Goal: Communication & Community: Share content

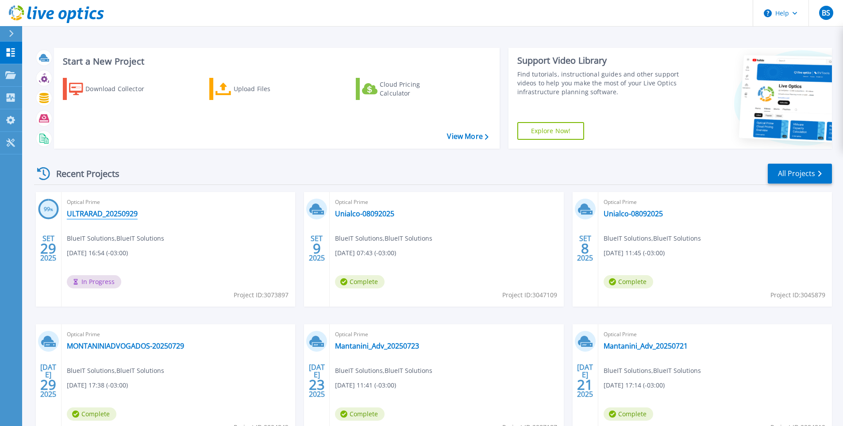
click at [129, 216] on link "ULTRARAD_20250929" at bounding box center [102, 213] width 71 height 9
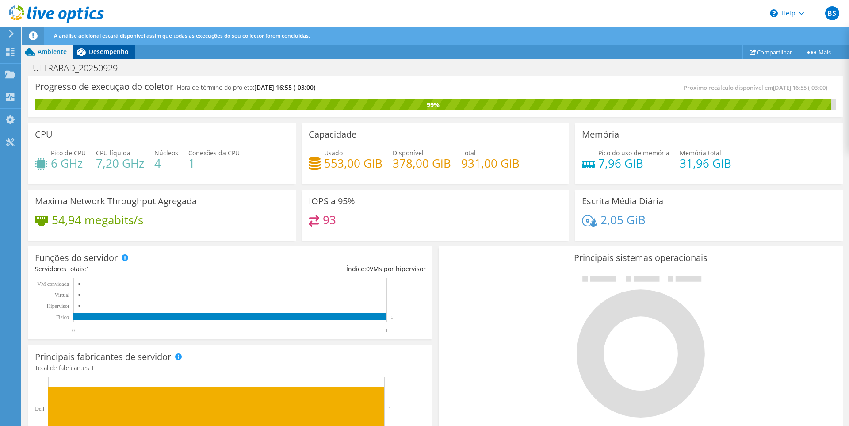
click at [101, 46] on div "Desempenho" at bounding box center [104, 52] width 62 height 14
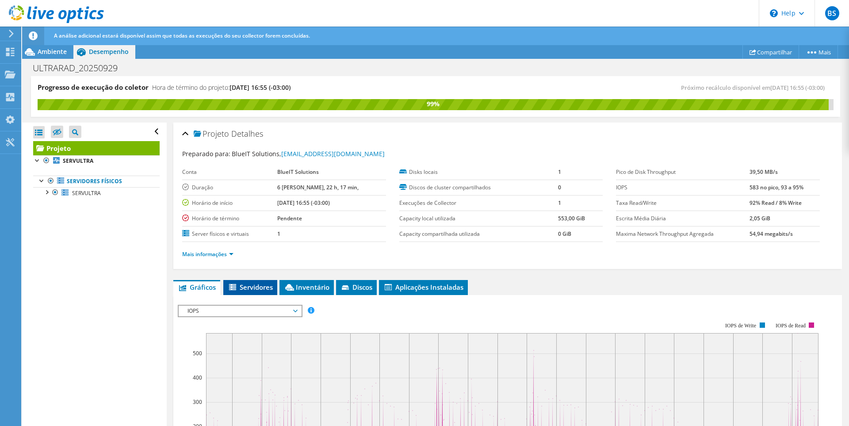
click at [247, 290] on span "Servidores" at bounding box center [250, 287] width 45 height 9
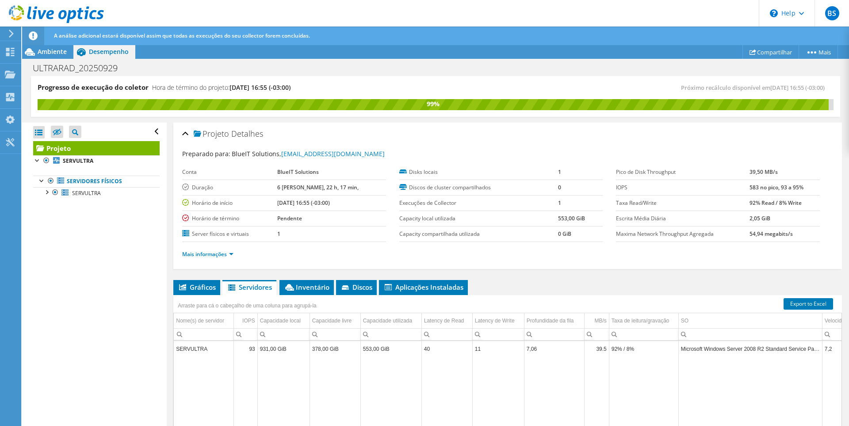
scroll to position [88, 0]
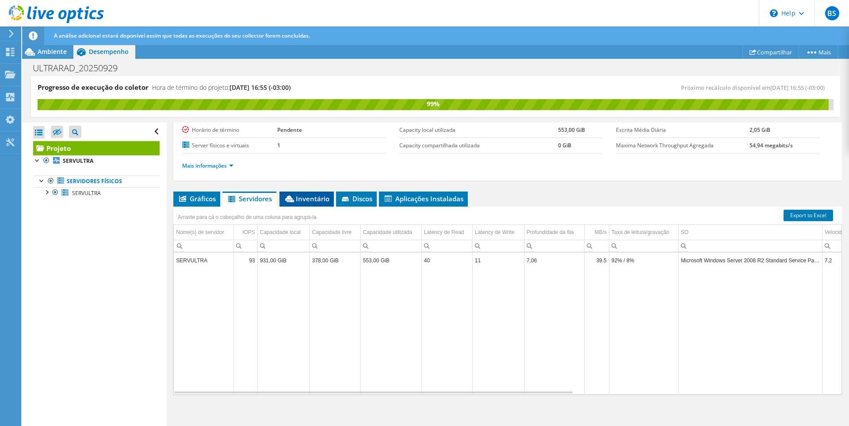
click at [308, 201] on span "Inventário" at bounding box center [307, 198] width 46 height 9
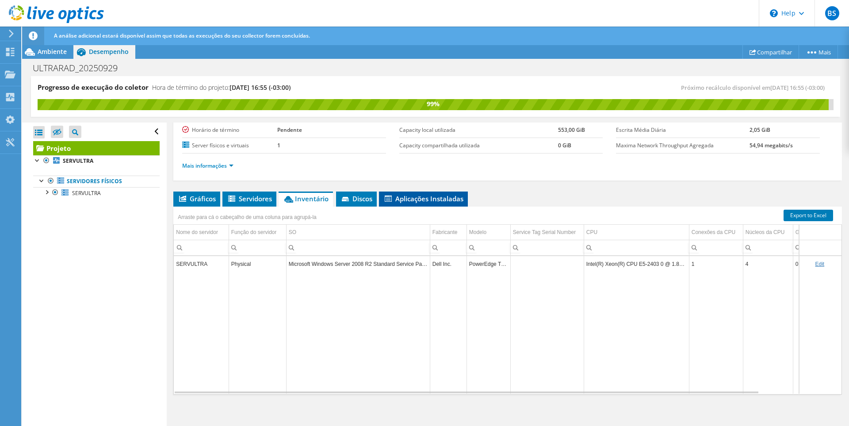
click at [394, 195] on span "Aplicações Instaladas" at bounding box center [423, 198] width 80 height 9
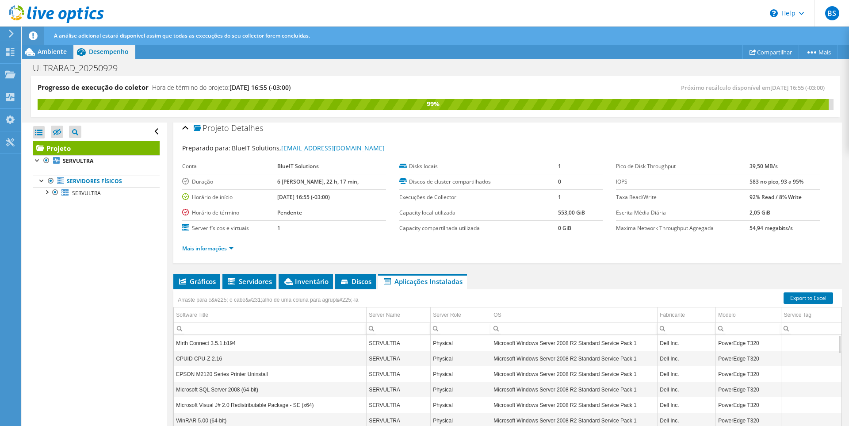
scroll to position [0, 0]
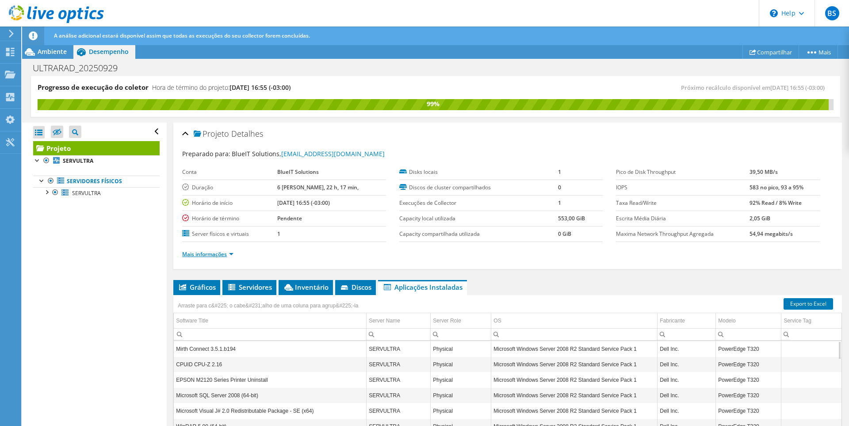
click at [233, 253] on link "Mais informações" at bounding box center [207, 254] width 51 height 8
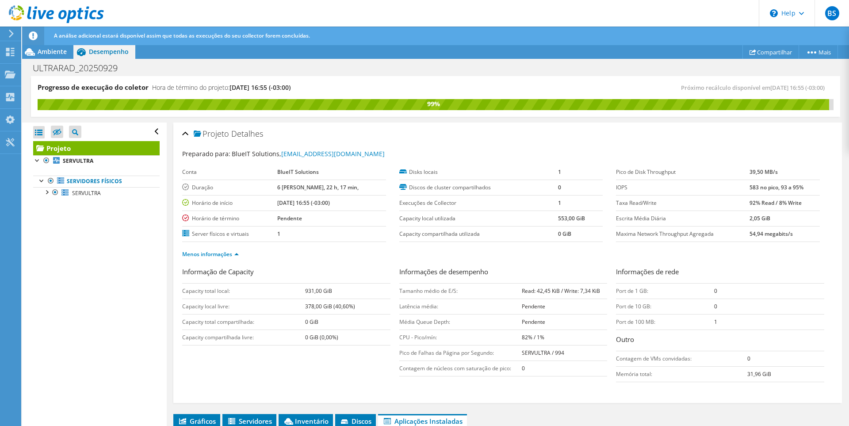
click at [418, 79] on div "Progresso de execução do coletor Hora de término do projeto: 10/06/2025, 16:55 …" at bounding box center [435, 96] width 809 height 41
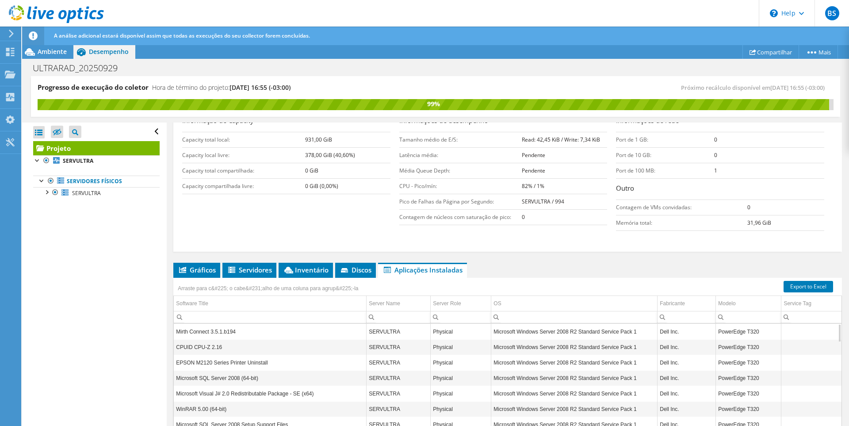
scroll to position [224, 0]
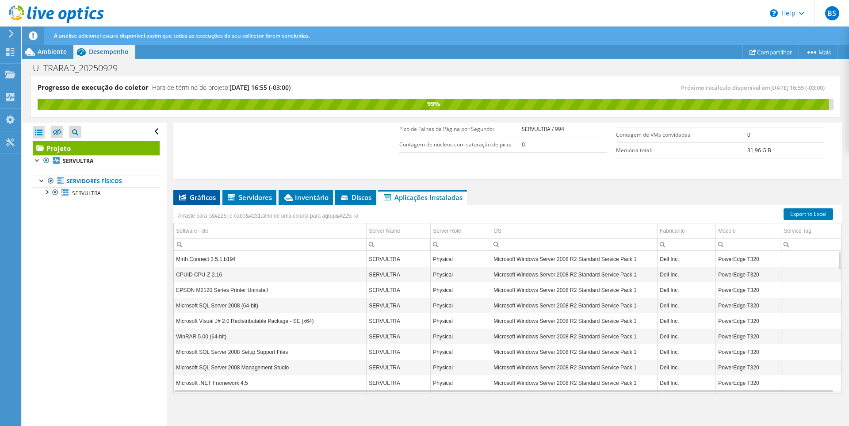
click at [203, 197] on span "Gráficos" at bounding box center [197, 197] width 38 height 9
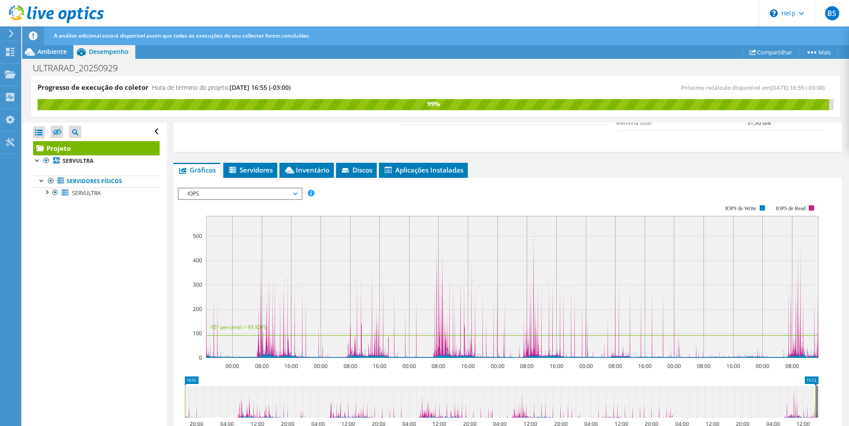
scroll to position [198, 0]
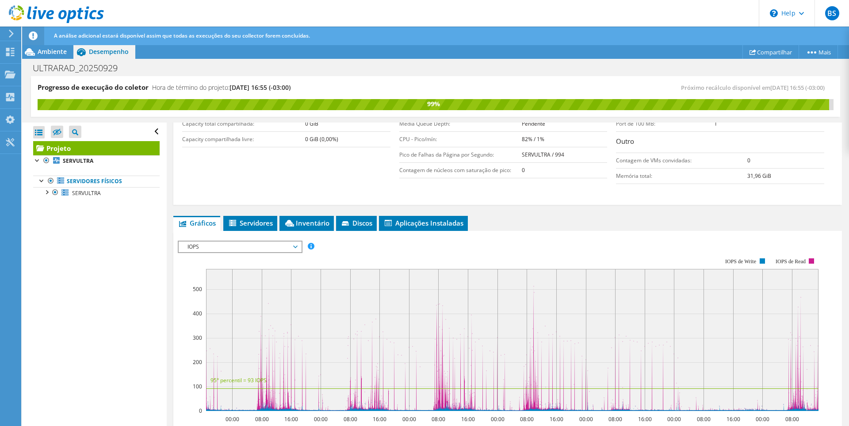
click at [231, 247] on span "IOPS" at bounding box center [240, 247] width 114 height 11
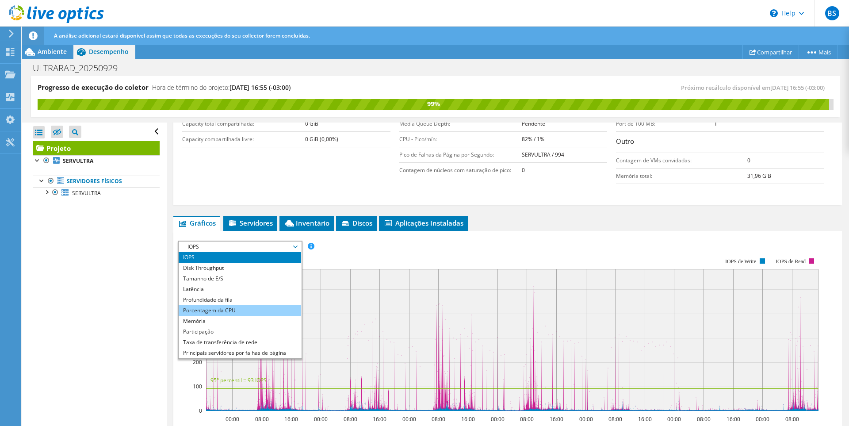
scroll to position [32, 0]
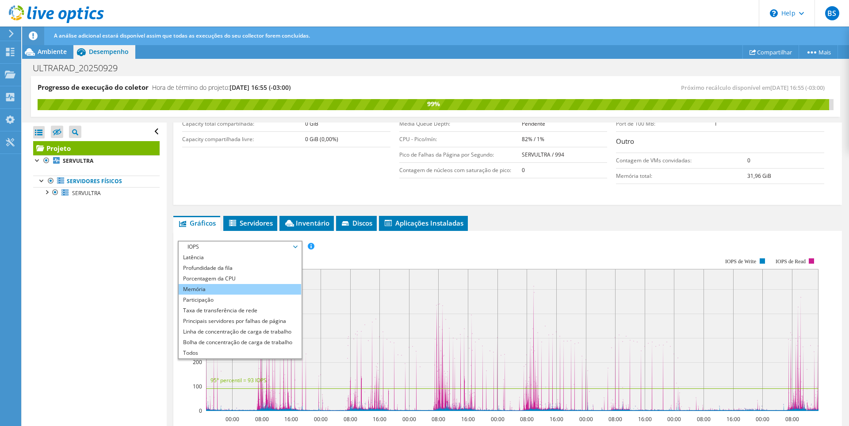
click at [254, 284] on li "Memória" at bounding box center [240, 289] width 123 height 11
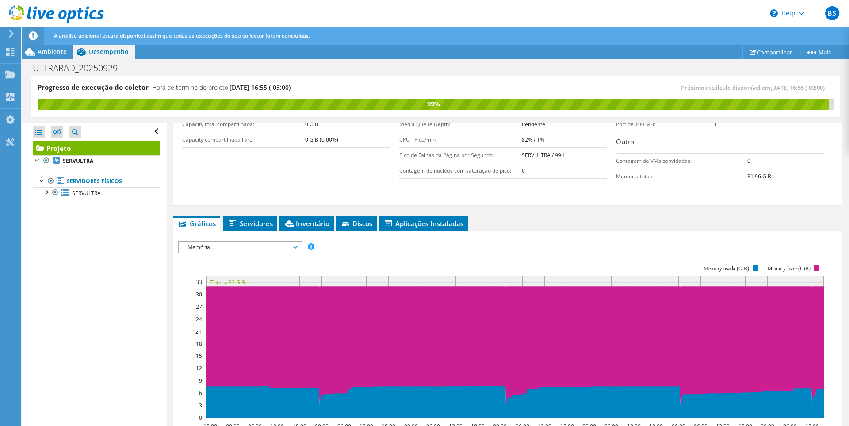
scroll to position [242, 0]
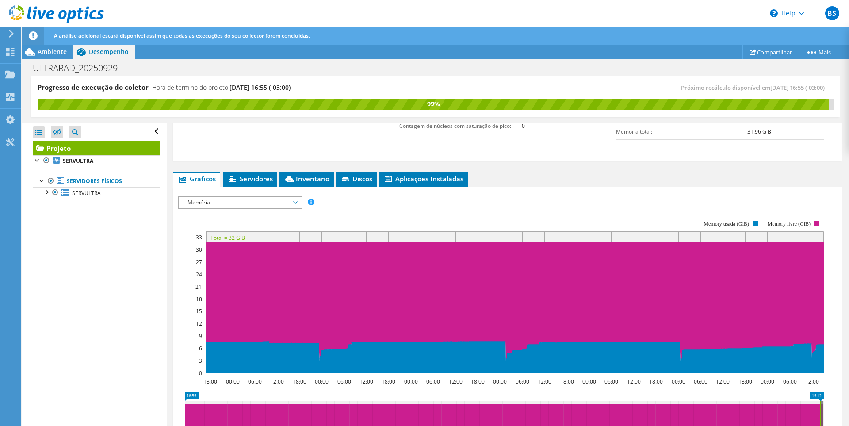
click at [262, 204] on span "Memória" at bounding box center [240, 202] width 114 height 11
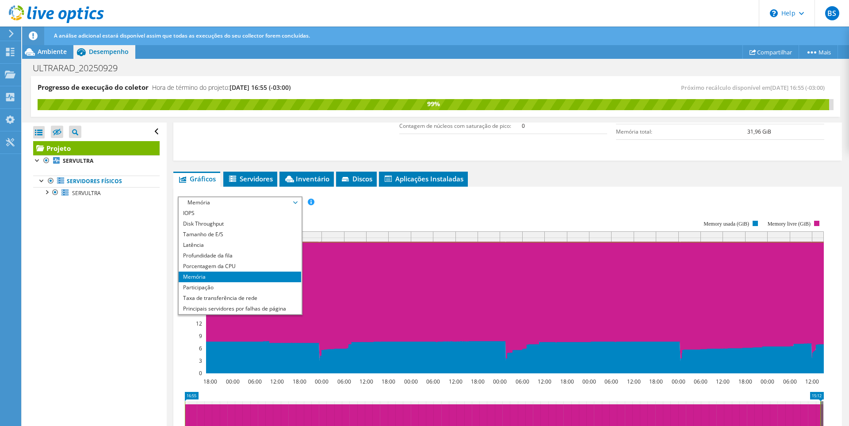
scroll to position [198, 0]
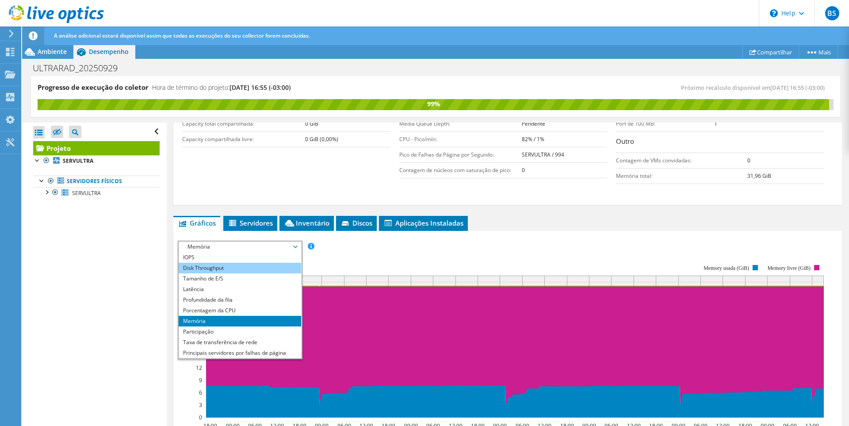
click at [249, 266] on li "Disk Throughput" at bounding box center [240, 268] width 123 height 11
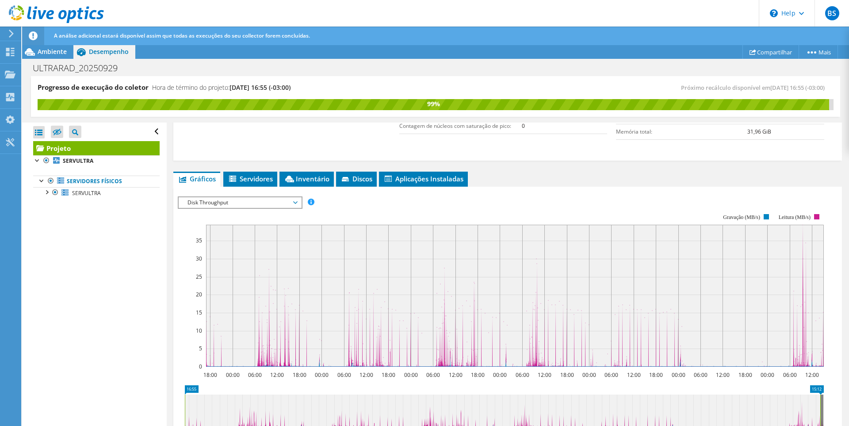
scroll to position [287, 0]
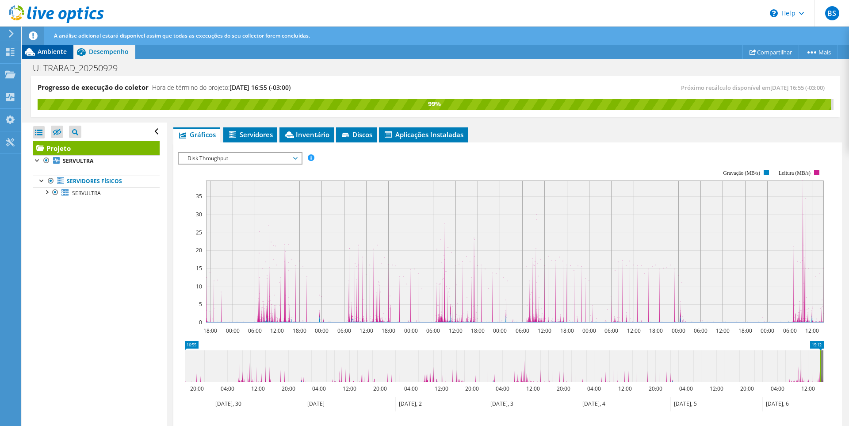
click at [56, 55] on span "Ambiente" at bounding box center [52, 51] width 29 height 8
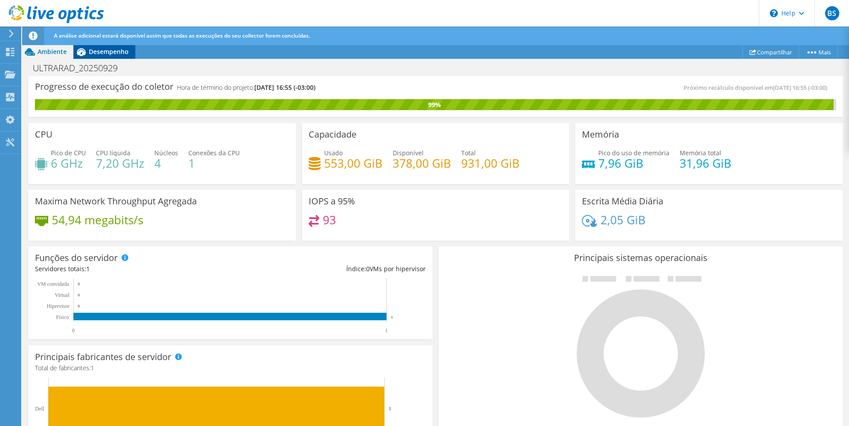
click at [116, 54] on span "Desempenho" at bounding box center [109, 51] width 40 height 8
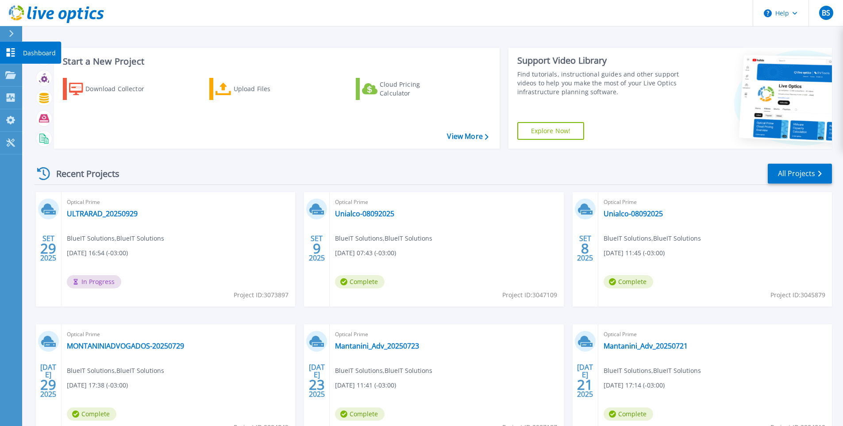
click at [17, 50] on link "Dashboard Dashboard" at bounding box center [11, 53] width 22 height 23
click at [9, 45] on link "Dashboard Dashboard" at bounding box center [11, 53] width 22 height 23
click link "Unialco-08092025"
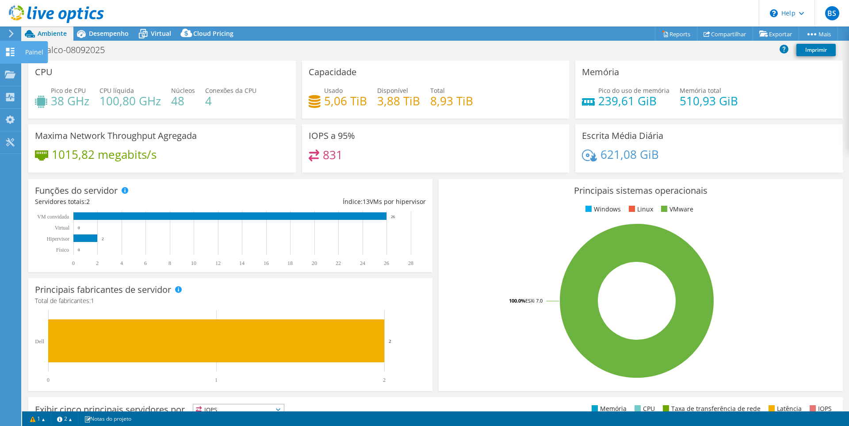
click at [35, 54] on div "Painel" at bounding box center [34, 52] width 27 height 22
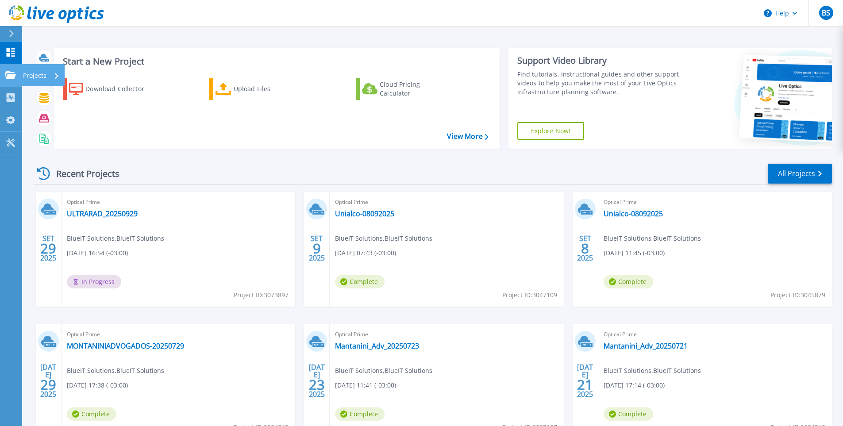
click at [26, 71] on p "Projects" at bounding box center [34, 75] width 23 height 23
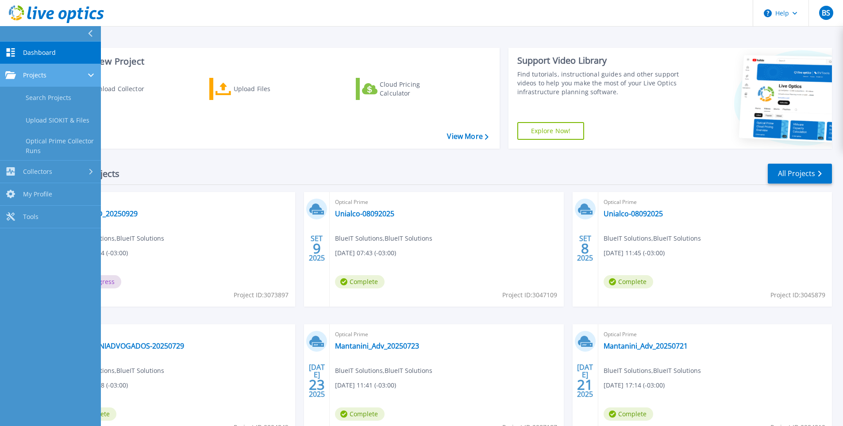
click at [41, 77] on span "Projects" at bounding box center [34, 75] width 23 height 8
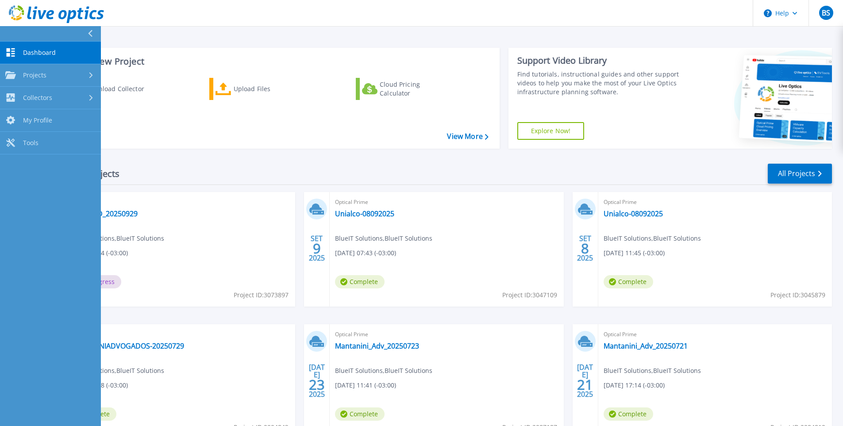
click at [42, 43] on link "Dashboard Dashboard" at bounding box center [50, 53] width 101 height 23
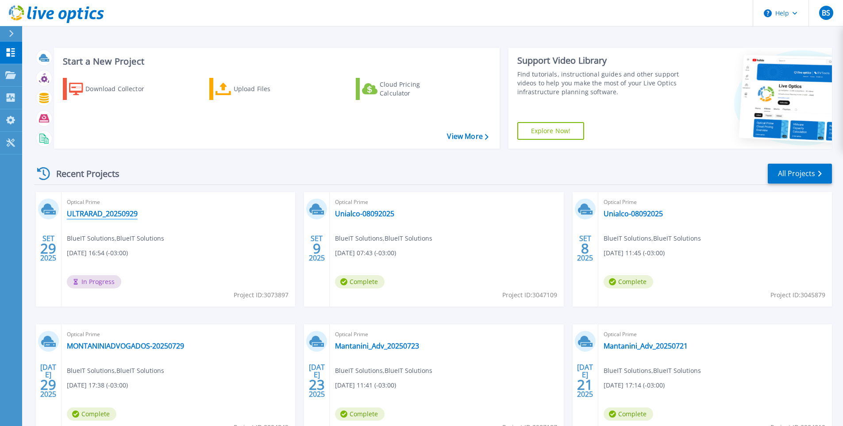
click at [108, 215] on link "ULTRARAD_20250929" at bounding box center [102, 213] width 71 height 9
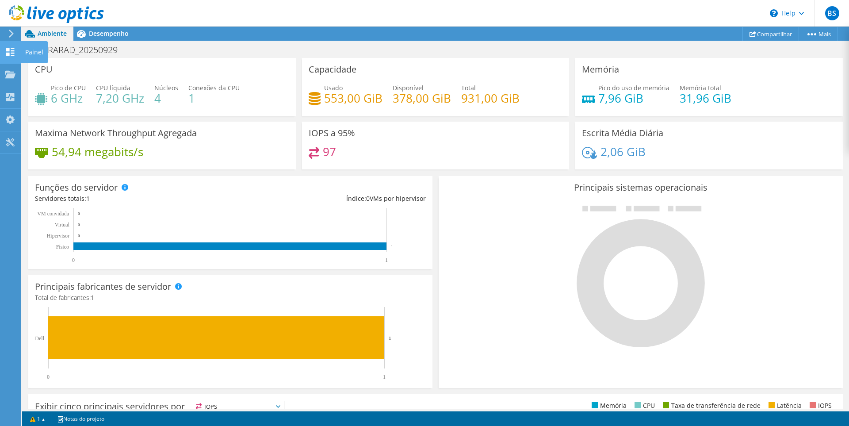
click at [11, 54] on icon at bounding box center [10, 52] width 11 height 8
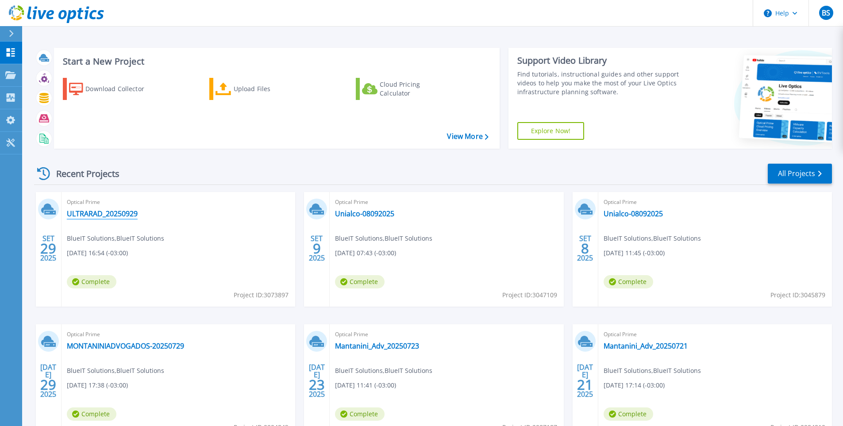
click at [91, 212] on link "ULTRARAD_20250929" at bounding box center [102, 213] width 71 height 9
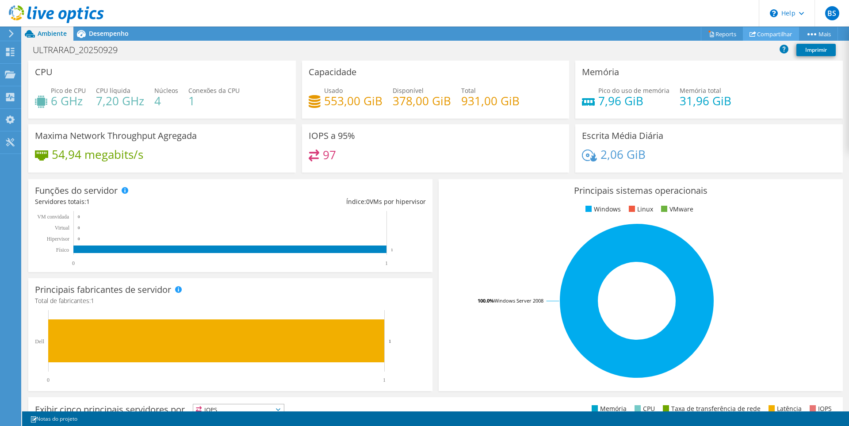
click at [769, 35] on link "Compartilhar" at bounding box center [771, 34] width 56 height 14
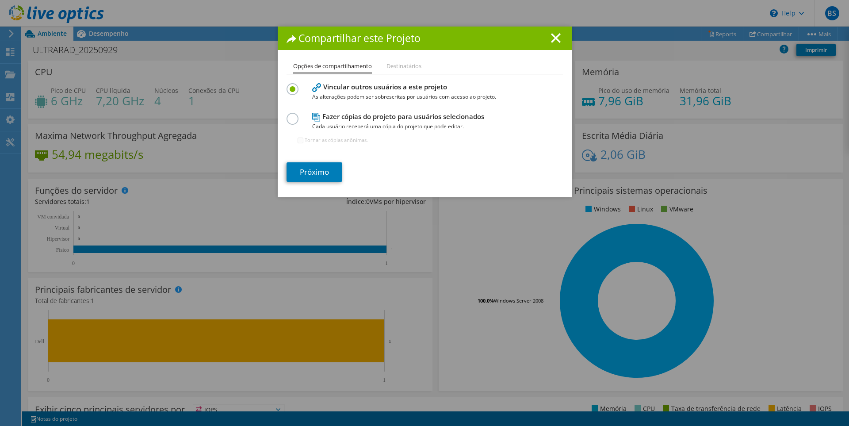
click at [358, 117] on h4 "Fazer cópias do projeto para usuários selecionados Cada usuário receberá uma có…" at bounding box center [422, 121] width 221 height 20
click at [282, 115] on div "Opções de compartilhamento Destinatários Vincular outros usuários a este projet…" at bounding box center [425, 129] width 294 height 136
click at [288, 115] on label at bounding box center [294, 114] width 15 height 2
click at [0, 0] on input "radio" at bounding box center [0, 0] width 0 height 0
click at [313, 172] on link "Próximo" at bounding box center [315, 171] width 56 height 19
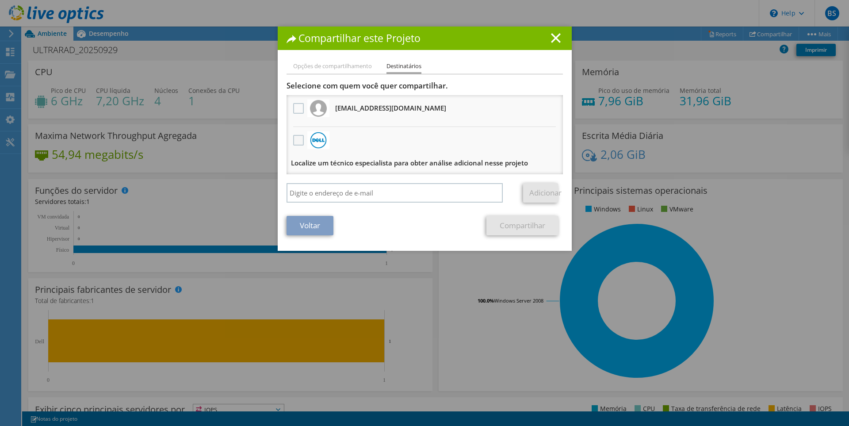
click at [295, 140] on label at bounding box center [299, 140] width 13 height 11
click at [0, 0] on input "checkbox" at bounding box center [0, 0] width 0 height 0
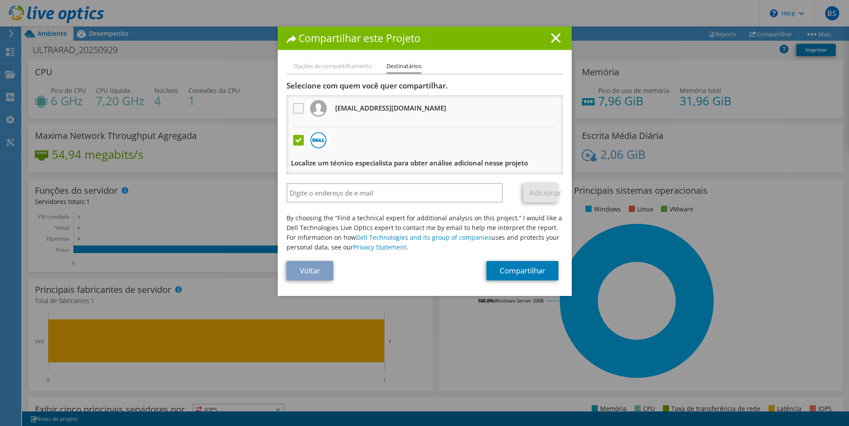
click at [295, 140] on label at bounding box center [299, 140] width 13 height 11
click at [0, 0] on input "checkbox" at bounding box center [0, 0] width 0 height 0
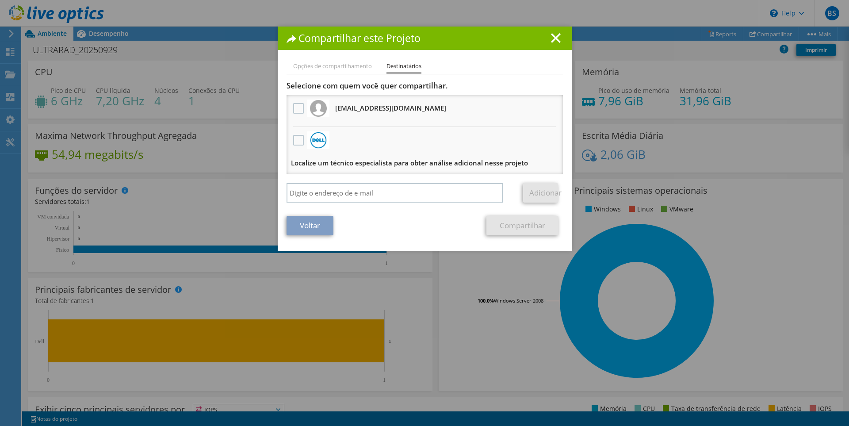
click at [558, 37] on h1 "Compartilhar este Projeto" at bounding box center [425, 38] width 276 height 10
click at [555, 38] on icon at bounding box center [556, 38] width 10 height 10
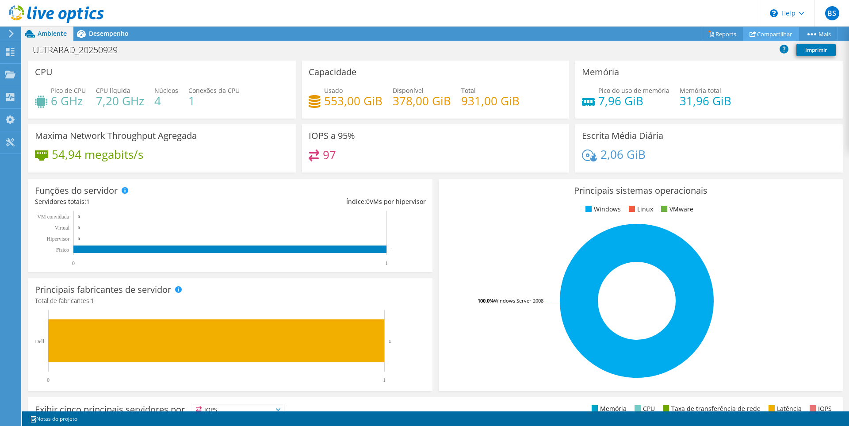
click at [757, 35] on link "Compartilhar" at bounding box center [771, 34] width 56 height 14
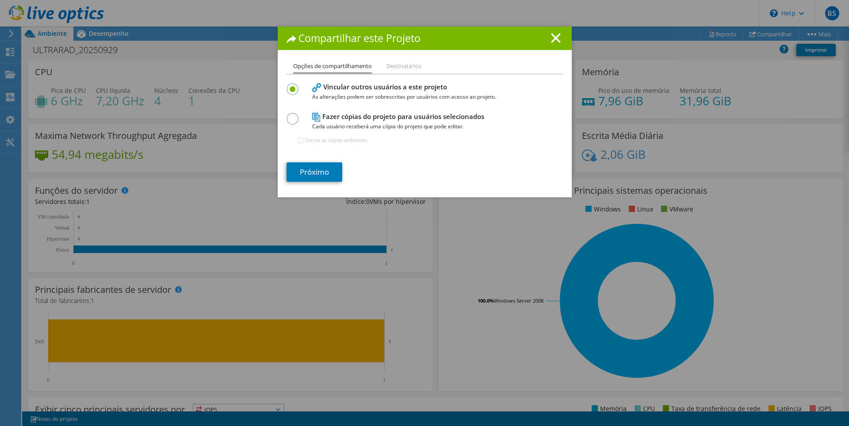
click at [447, 119] on h4 "Fazer cópias do projeto para usuários selecionados Cada usuário receberá uma có…" at bounding box center [422, 121] width 221 height 20
click at [291, 115] on label at bounding box center [294, 114] width 15 height 2
click at [0, 0] on input "radio" at bounding box center [0, 0] width 0 height 0
click at [310, 171] on link "Próximo" at bounding box center [315, 171] width 56 height 19
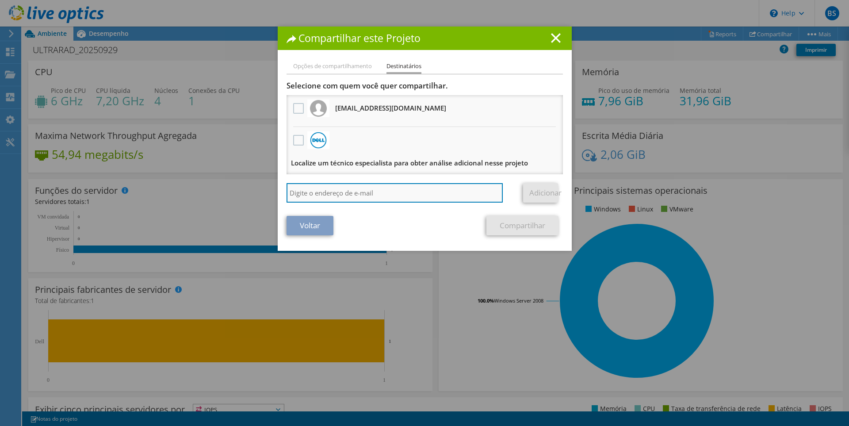
click at [427, 191] on input "search" at bounding box center [395, 192] width 217 height 19
type input "[EMAIL_ADDRESS][DOMAIN_NAME]"
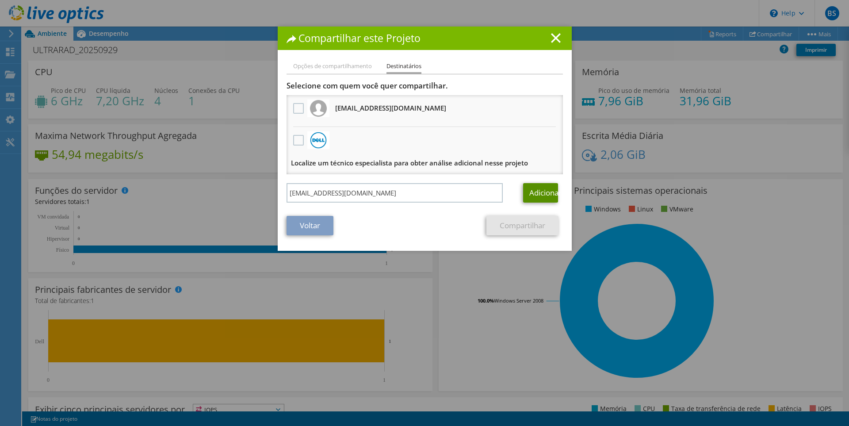
click at [529, 194] on link "Adicionar" at bounding box center [540, 192] width 35 height 19
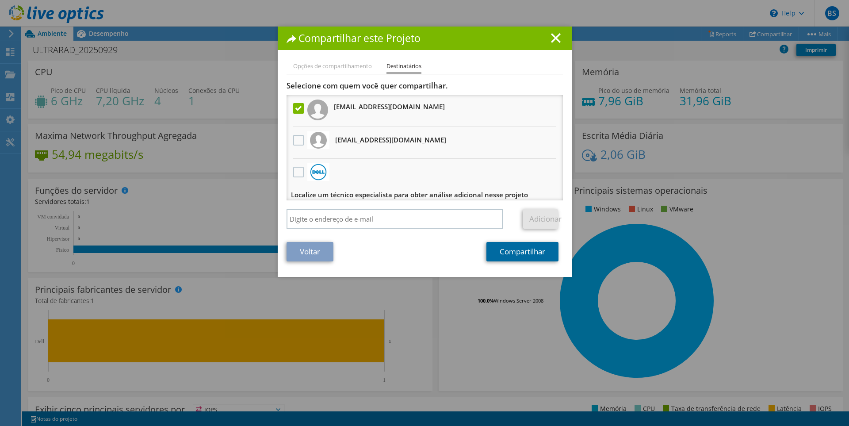
click at [513, 254] on link "Compartilhar" at bounding box center [523, 251] width 72 height 19
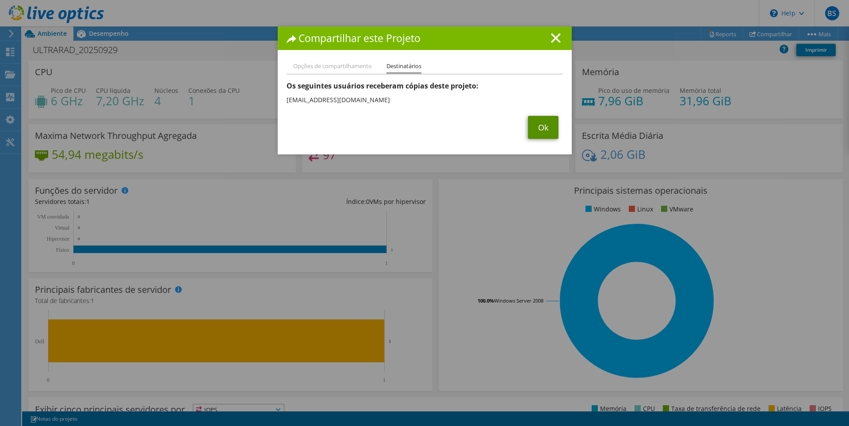
click at [534, 127] on link "Ok" at bounding box center [543, 127] width 31 height 23
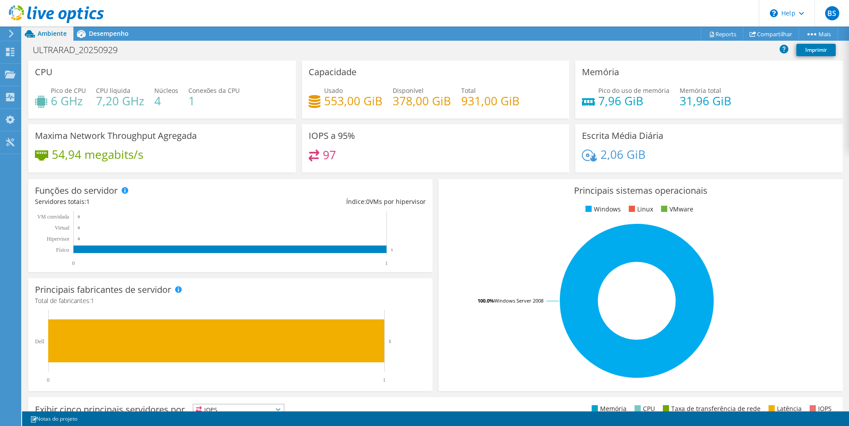
click at [57, 31] on span "Ambiente" at bounding box center [52, 33] width 29 height 8
